Goal: Information Seeking & Learning: Compare options

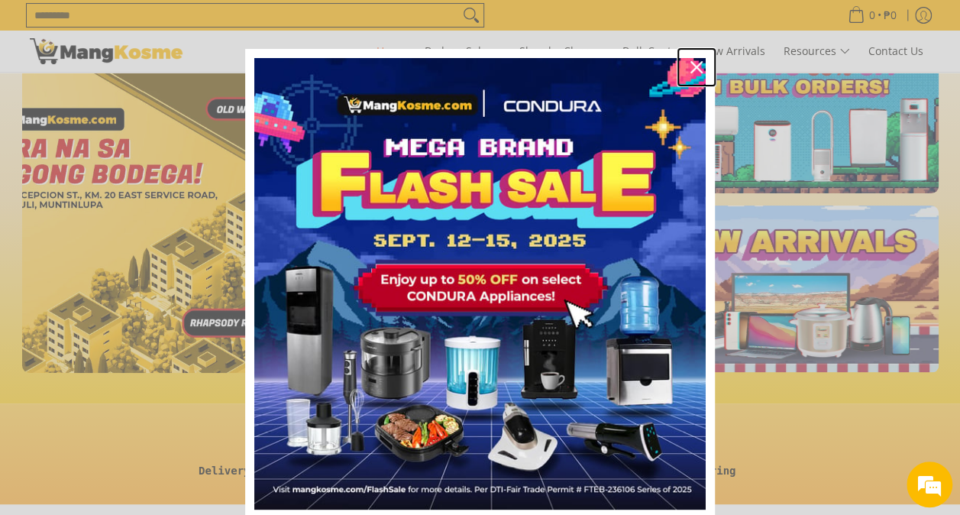
click at [691, 70] on icon "close icon" at bounding box center [697, 67] width 12 height 12
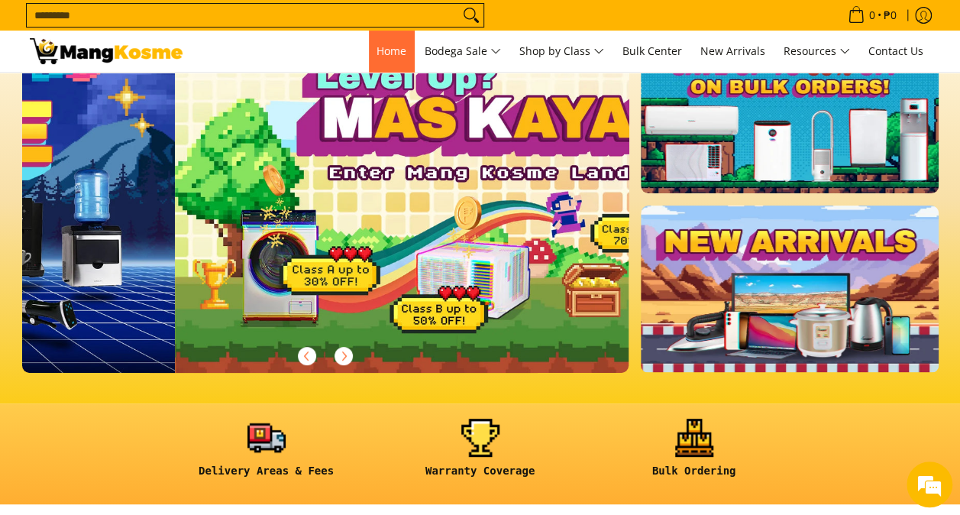
click at [377, 53] on span "Home" at bounding box center [392, 51] width 30 height 15
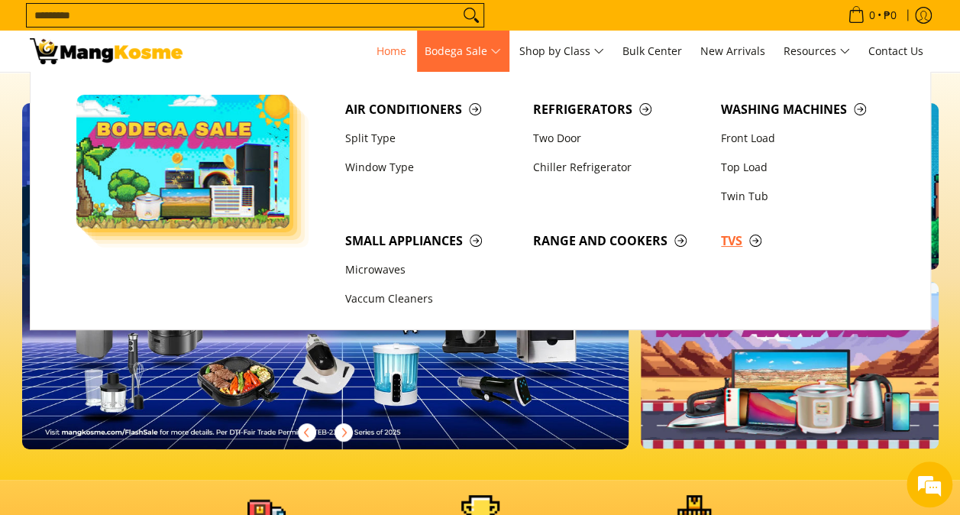
click at [730, 241] on span "TVs" at bounding box center [807, 240] width 173 height 19
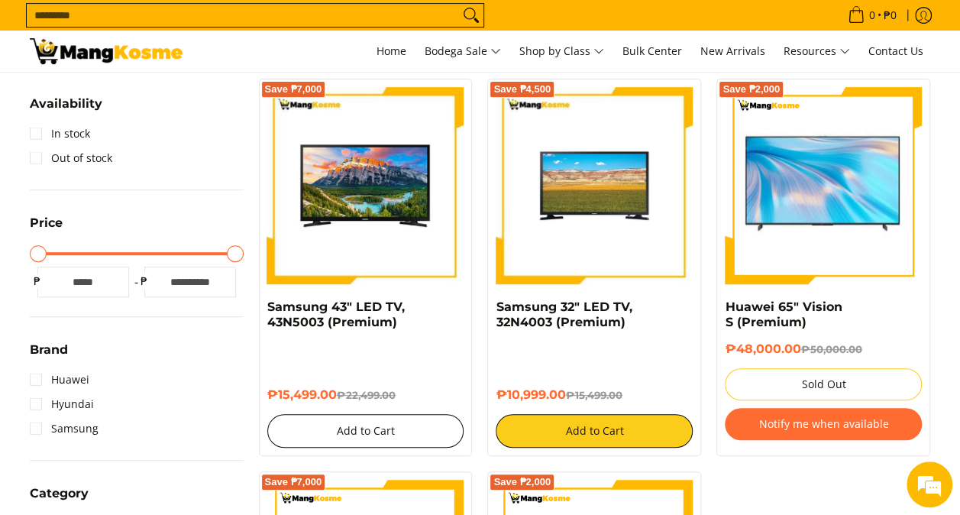
scroll to position [306, 0]
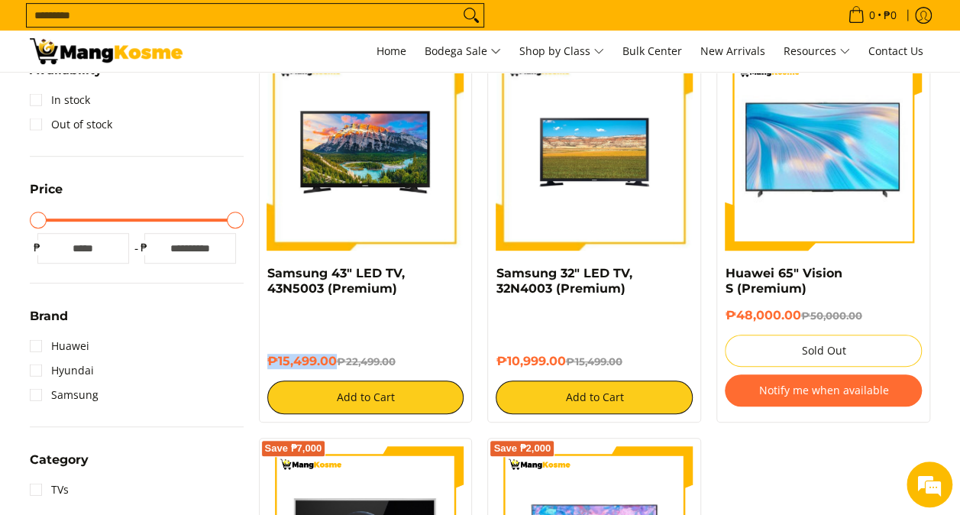
drag, startPoint x: 316, startPoint y: 359, endPoint x: 264, endPoint y: 357, distance: 52.8
click at [264, 357] on div "Save ₱7,000 Samsung 43" LED TV, 43N5003 (Premium) ₱15,499.00 ₱22,499.00 Add to …" at bounding box center [366, 233] width 214 height 377
copy h6 "₱15,499.00"
drag, startPoint x: 403, startPoint y: 289, endPoint x: 268, endPoint y: 277, distance: 135.0
click at [268, 277] on h4 "Samsung 43" LED TV, 43N5003 (Premium)" at bounding box center [365, 281] width 197 height 31
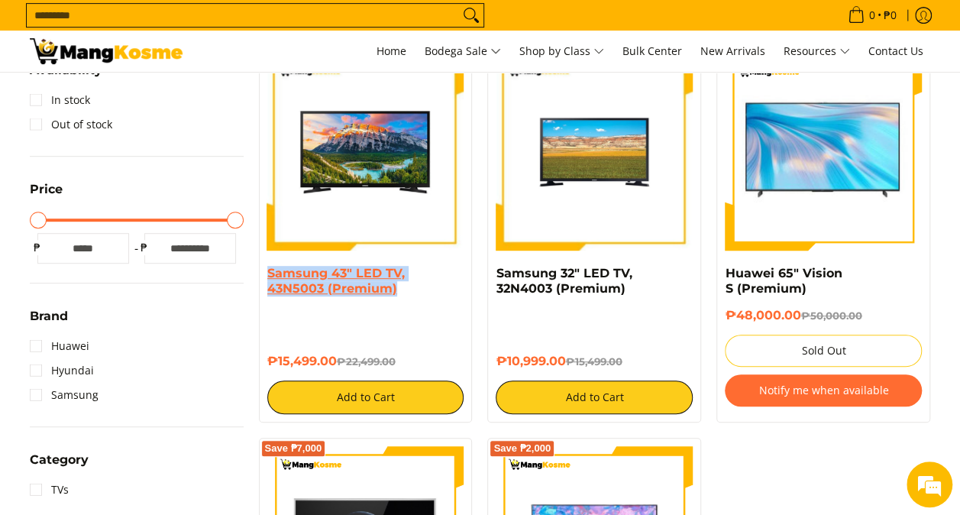
copy link "Samsung 43" LED TV, 43N5003 (Premium)"
drag, startPoint x: 564, startPoint y: 361, endPoint x: 494, endPoint y: 356, distance: 70.4
click at [494, 356] on div "Save ₱4,500 Samsung 32" LED TV, 32N4003 (Premium) ₱10,999.00 ₱15,499.00 Add to …" at bounding box center [594, 233] width 214 height 377
copy h6 "₱10,999.00"
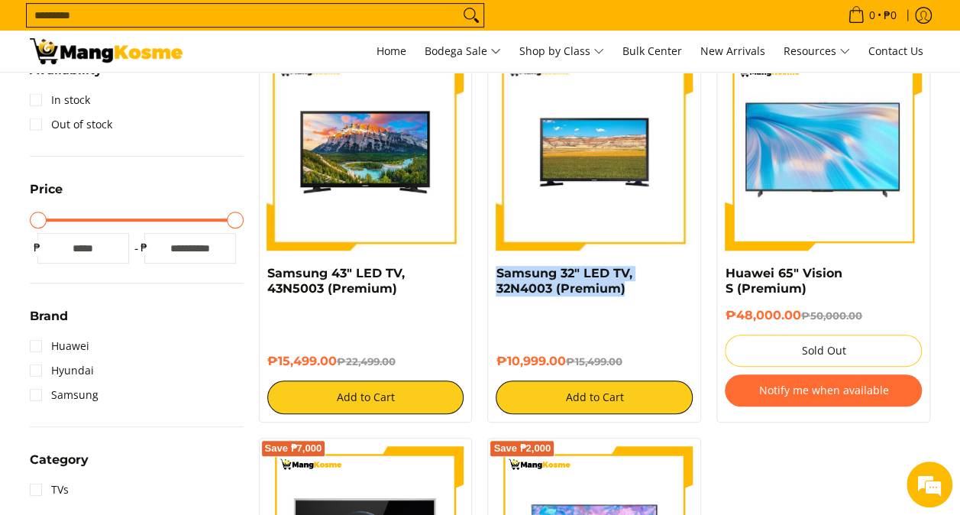
drag, startPoint x: 633, startPoint y: 289, endPoint x: 495, endPoint y: 270, distance: 138.7
click at [495, 270] on div "Save ₱4,500 Samsung 32" LED TV, 32N4003 (Premium) ₱10,999.00 ₱15,499.00 Add to …" at bounding box center [594, 233] width 214 height 377
copy link "Samsung 32" LED TV, 32N4003 (Premium)"
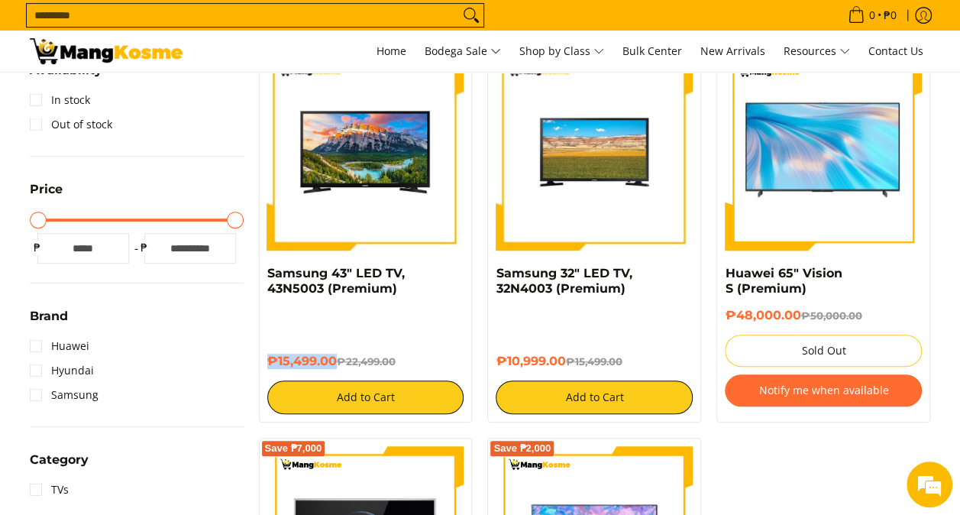
drag, startPoint x: 335, startPoint y: 364, endPoint x: 258, endPoint y: 360, distance: 77.3
click at [259, 360] on div "Save ₱7,000 Samsung 43" LED TV, 43N5003 (Premium) ₱15,499.00 ₱22,499.00 Add to …" at bounding box center [366, 233] width 214 height 377
copy h6 "₱15,499.00"
drag, startPoint x: 400, startPoint y: 290, endPoint x: 264, endPoint y: 277, distance: 136.7
click at [264, 277] on div "Save ₱7,000 Samsung 43" LED TV, 43N5003 (Premium) ₱15,499.00 ₱22,499.00 Add to …" at bounding box center [366, 233] width 214 height 377
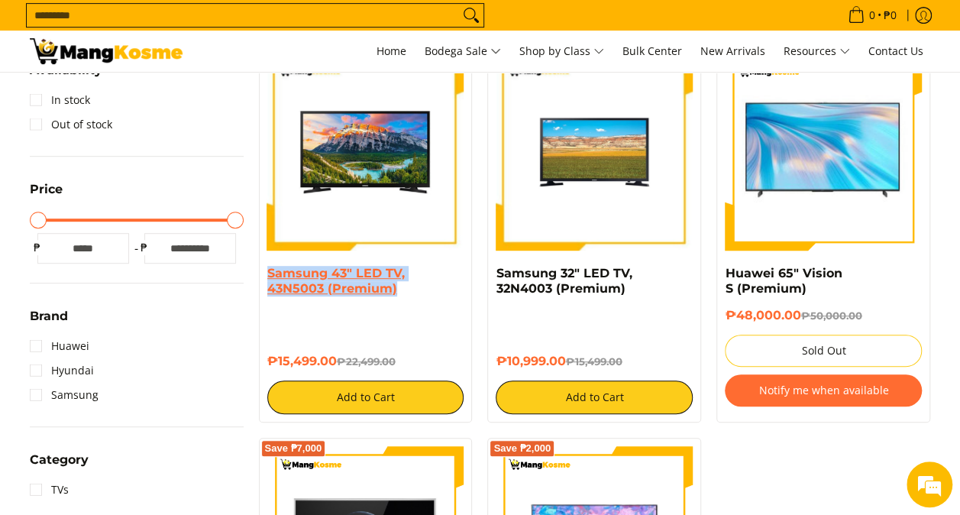
copy link "Samsung 43" LED TV, 43N5003 (Premium)"
drag, startPoint x: 540, startPoint y: 354, endPoint x: 495, endPoint y: 361, distance: 45.7
click at [494, 361] on div "Save ₱4,500 Samsung 32" LED TV, 32N4003 (Premium) ₱10,999.00 ₱15,499.00 Add to …" at bounding box center [594, 233] width 214 height 377
copy h6 "₱10,999.00"
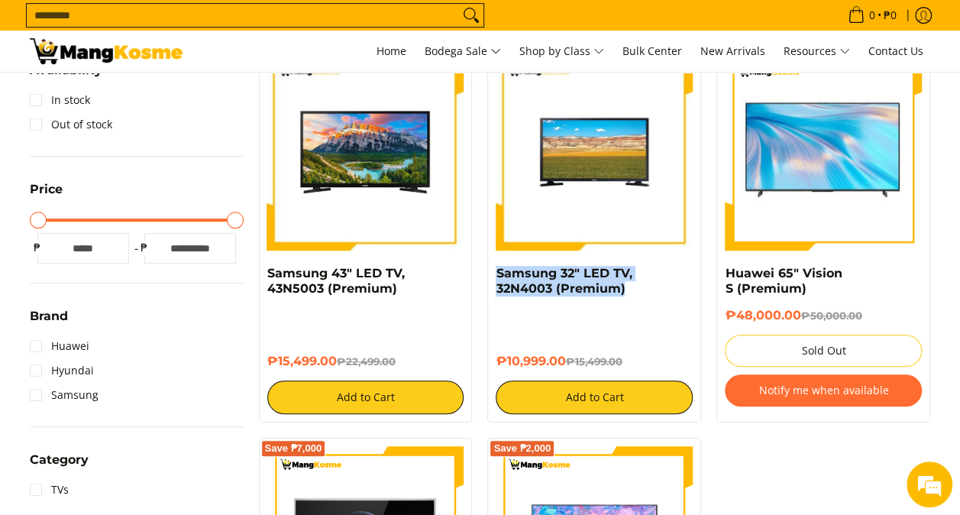
drag, startPoint x: 622, startPoint y: 289, endPoint x: 494, endPoint y: 274, distance: 129.2
click at [494, 274] on div "Save ₱4,500 Samsung 32" LED TV, 32N4003 (Premium) ₱10,999.00 ₱15,499.00 Add to …" at bounding box center [594, 233] width 214 height 377
copy link "Samsung 32" LED TV, 32N4003 (Premium)"
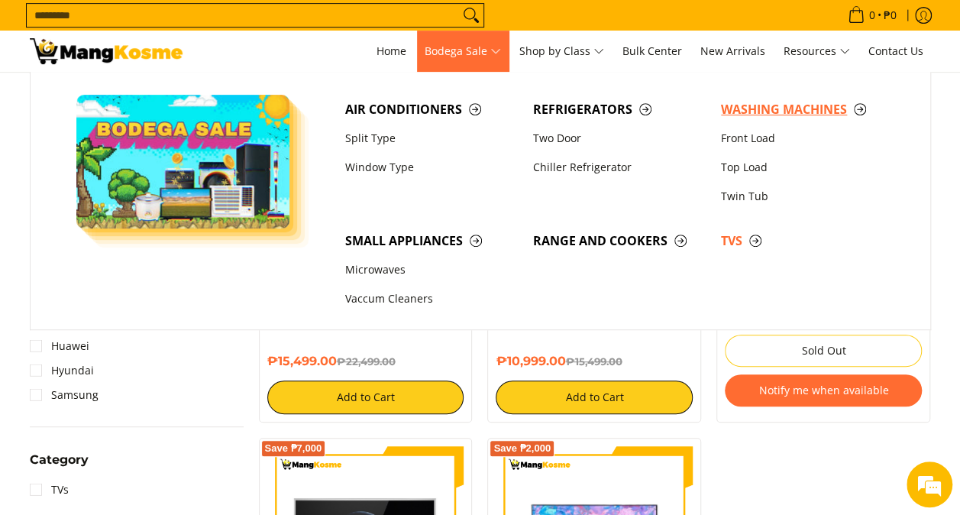
click at [767, 108] on span "Washing Machines" at bounding box center [807, 109] width 173 height 19
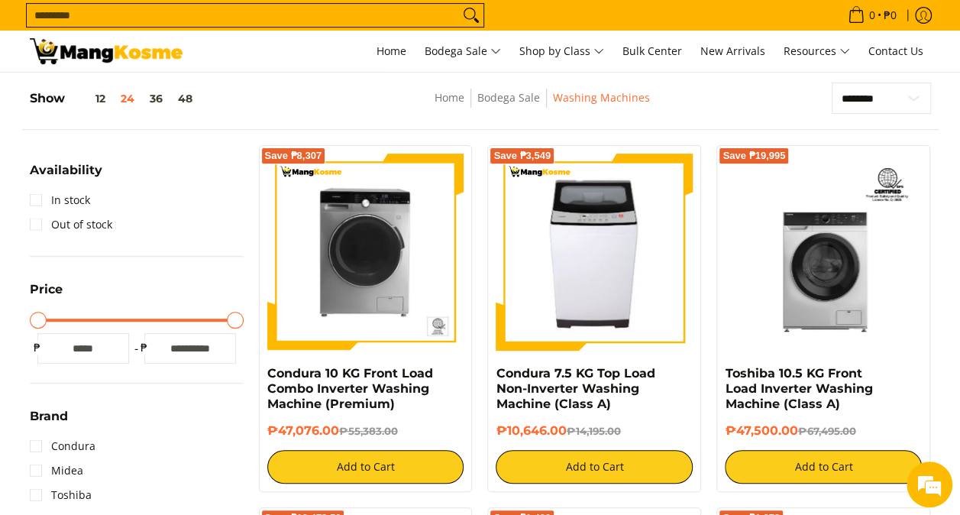
scroll to position [229, 0]
